Goal: Find specific page/section: Find specific page/section

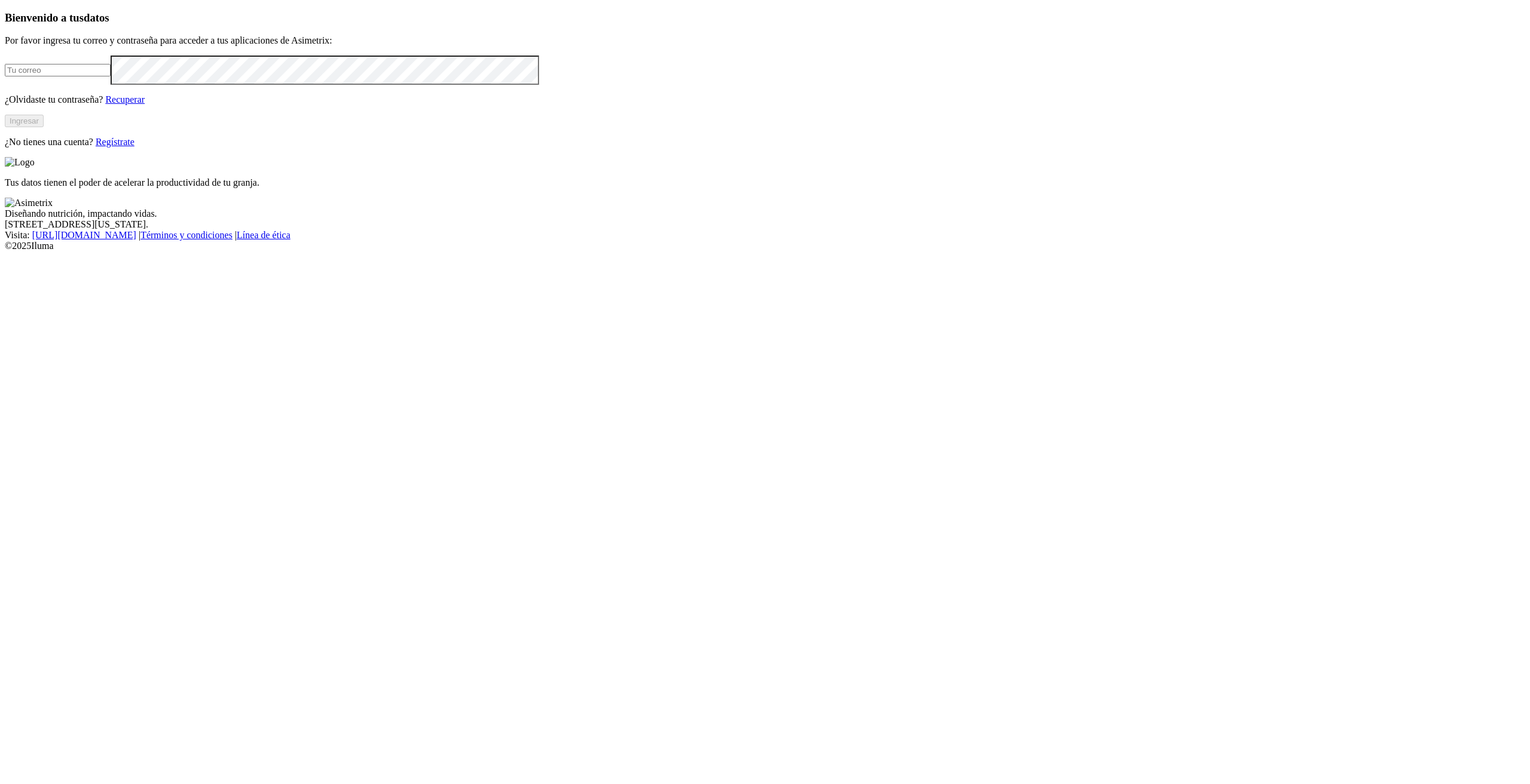
type input "[PERSON_NAME][EMAIL_ADDRESS][PERSON_NAME][DOMAIN_NAME]"
click at [44, 127] on button "Ingresar" at bounding box center [24, 121] width 39 height 13
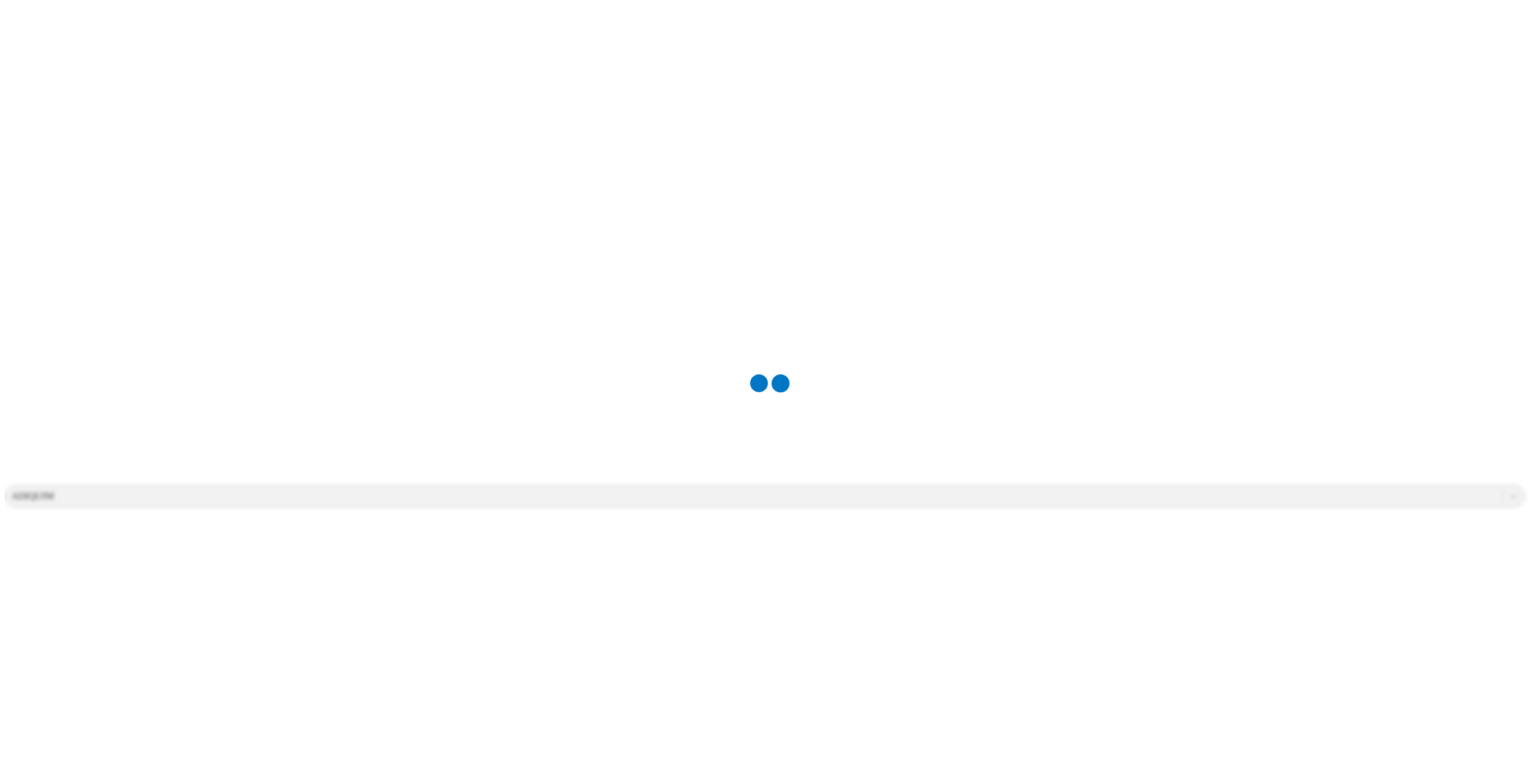
click at [1254, 24] on div at bounding box center [770, 392] width 1530 height 784
click at [54, 491] on div "ADIQUIM" at bounding box center [32, 497] width 42 height 11
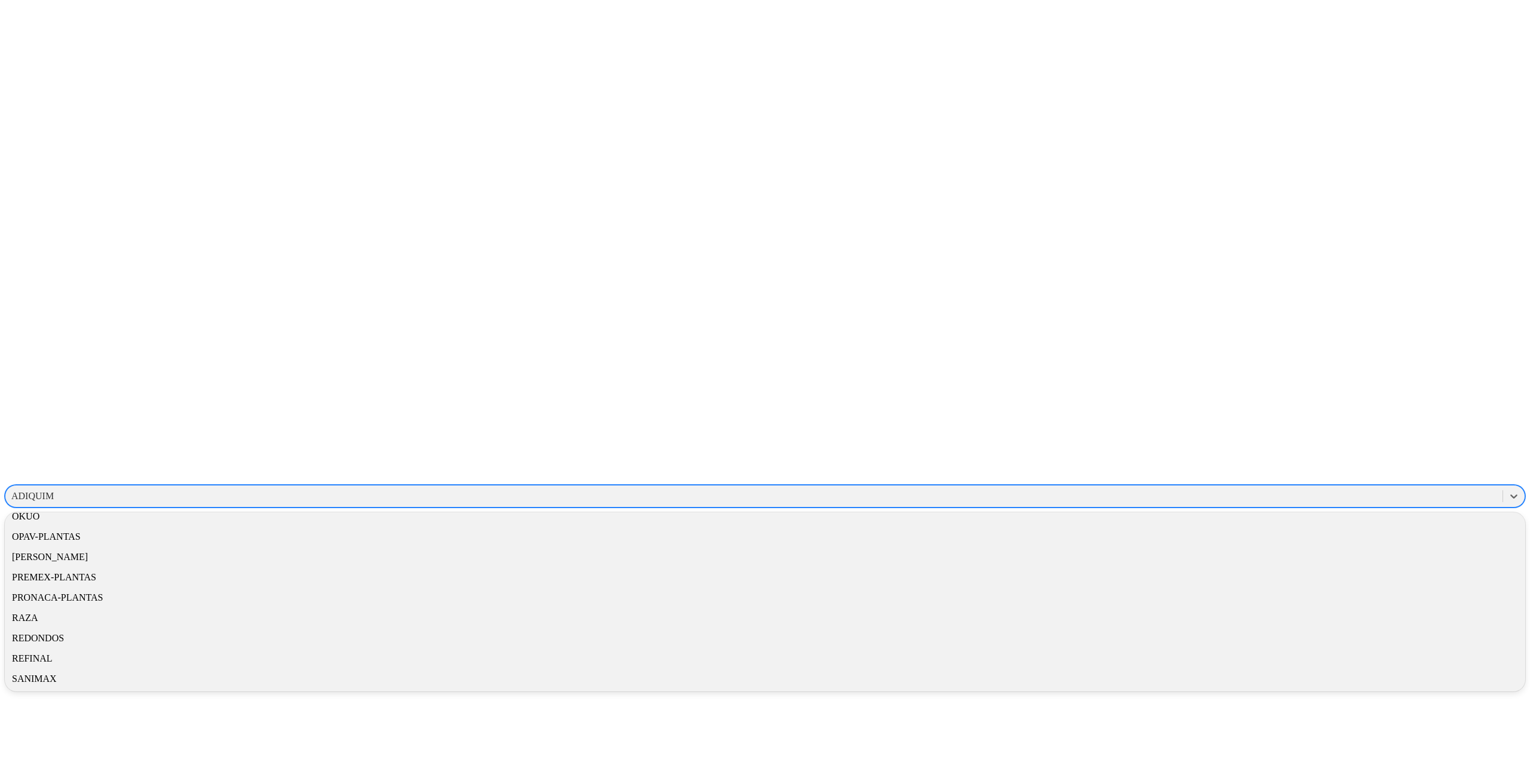
scroll to position [598, 0]
click at [1376, 507] on div "OKUO" at bounding box center [765, 517] width 1521 height 20
